Goal: Entertainment & Leisure: Consume media (video, audio)

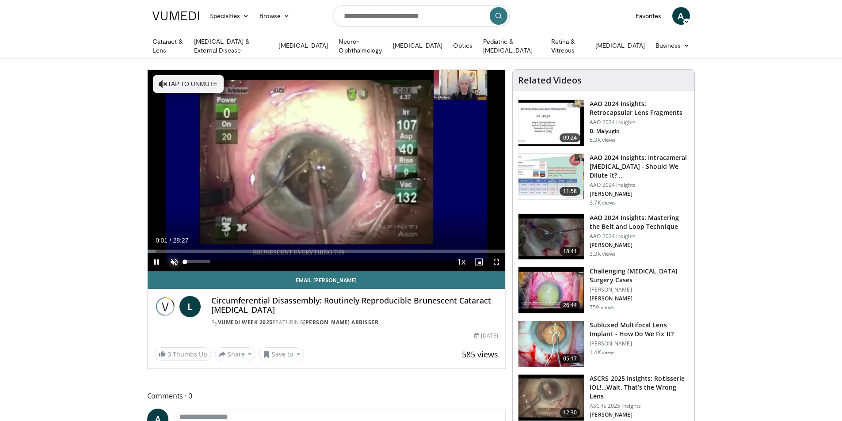
click at [176, 261] on span "Video Player" at bounding box center [174, 262] width 18 height 18
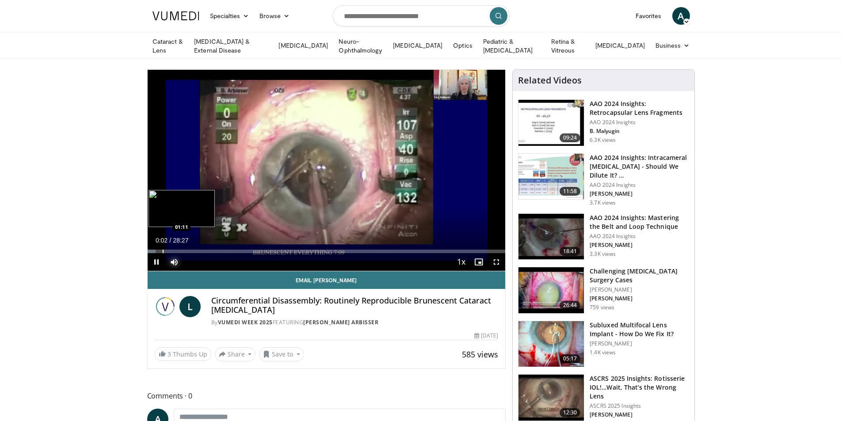
click at [162, 247] on div "Loaded : 2.32% 00:02 01:11" at bounding box center [327, 249] width 358 height 8
click at [171, 250] on div "Progress Bar" at bounding box center [171, 252] width 1 height 4
click at [183, 251] on div "Progress Bar" at bounding box center [183, 252] width 1 height 4
click at [195, 250] on div "Progress Bar" at bounding box center [195, 252] width 1 height 4
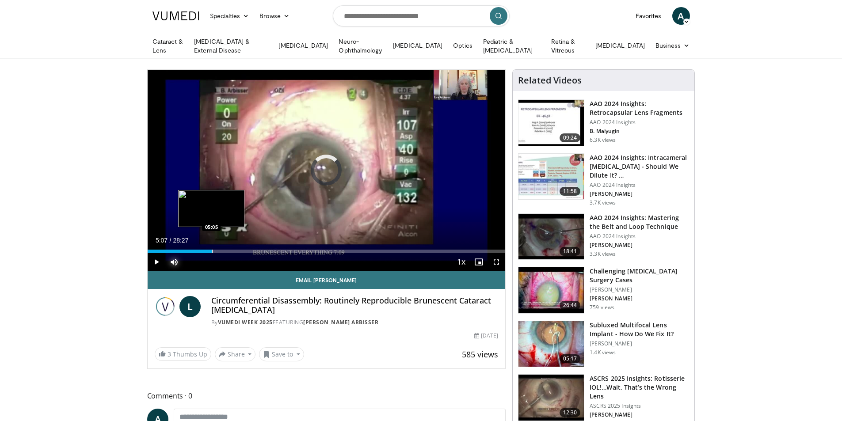
click at [212, 250] on div "Progress Bar" at bounding box center [212, 252] width 1 height 4
click at [221, 250] on div "Progress Bar" at bounding box center [221, 252] width 1 height 4
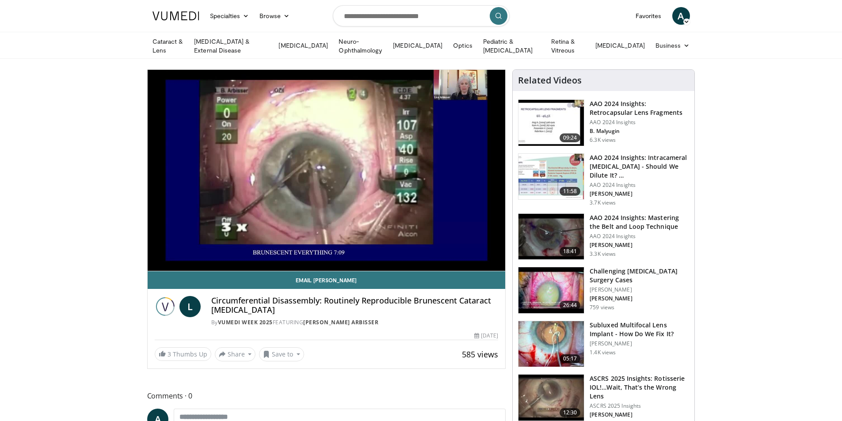
click at [232, 248] on video-js "**********" at bounding box center [327, 171] width 358 height 202
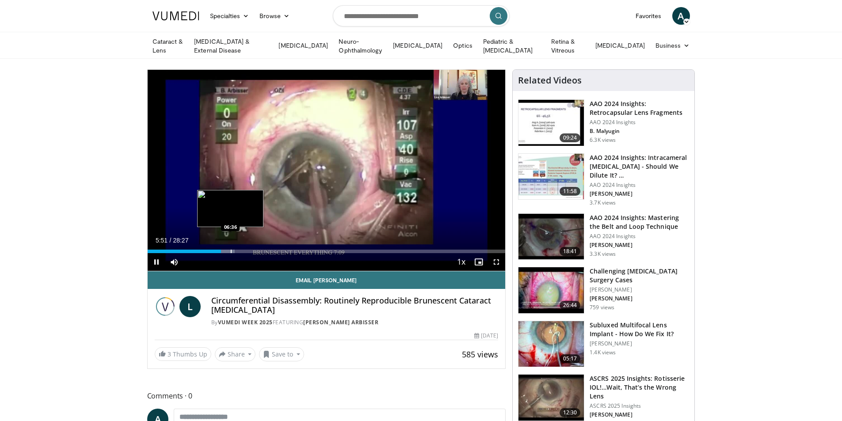
click at [231, 250] on div "Progress Bar" at bounding box center [231, 252] width 1 height 4
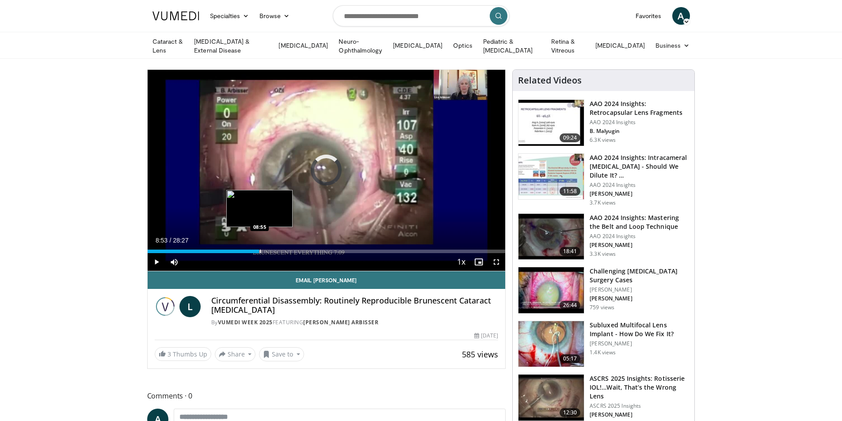
click at [260, 250] on div "Progress Bar" at bounding box center [260, 252] width 1 height 4
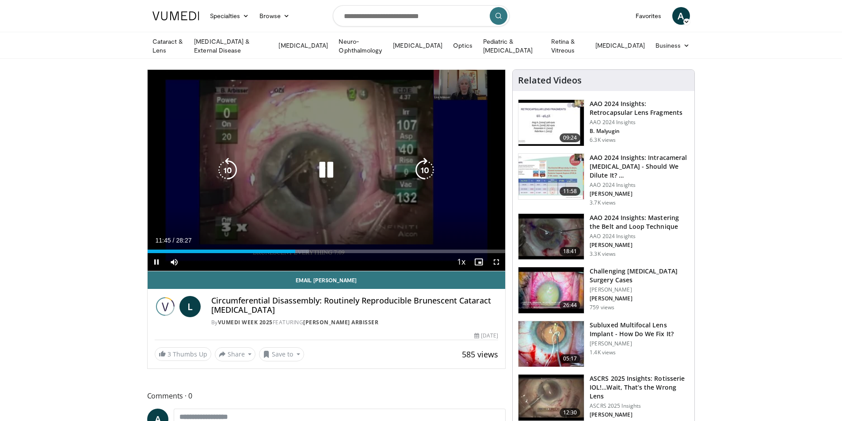
click at [328, 173] on icon "Video Player" at bounding box center [326, 170] width 25 height 25
